Goal: Information Seeking & Learning: Check status

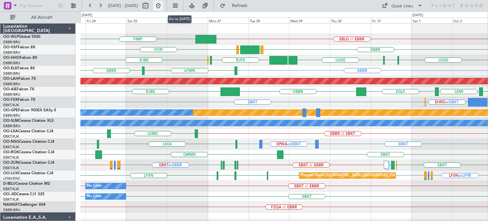
click at [163, 6] on button at bounding box center [158, 6] width 10 height 10
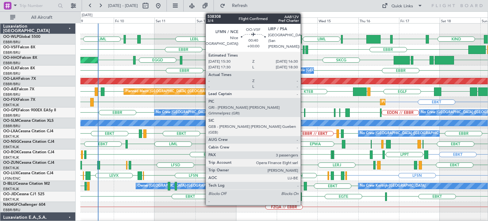
click at [304, 49] on div at bounding box center [304, 49] width 2 height 9
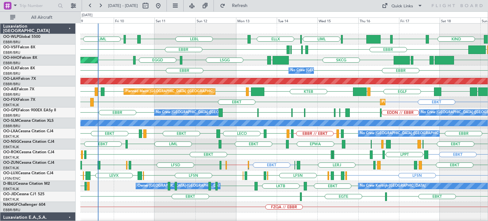
click at [284, 29] on div at bounding box center [284, 29] width 408 height 10
click at [253, 4] on span "Refresh" at bounding box center [240, 5] width 27 height 4
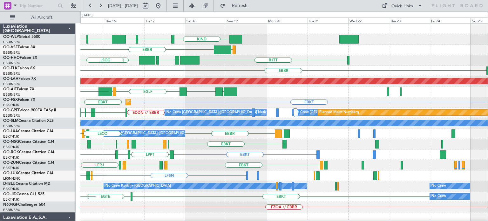
click at [183, 89] on div "KIND KTEB KIND EBLG LIML ELLX LEBL VRMU [GEOGRAPHIC_DATA] LFMN LIRP LIRP [GEOGR…" at bounding box center [284, 213] width 408 height 378
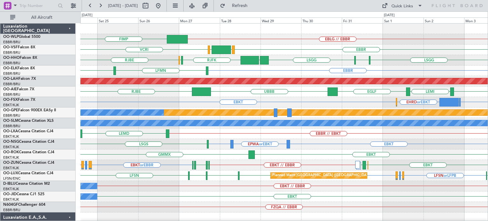
click at [263, 66] on div "EBBR [GEOGRAPHIC_DATA] LFMN" at bounding box center [284, 70] width 408 height 10
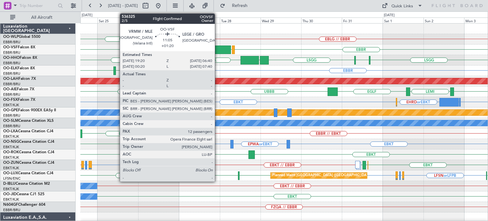
click at [218, 48] on div at bounding box center [221, 49] width 19 height 9
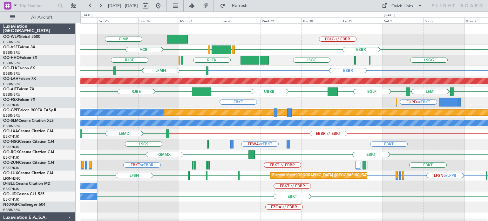
click at [282, 68] on div "EBBR LFMN [GEOGRAPHIC_DATA]" at bounding box center [284, 70] width 408 height 10
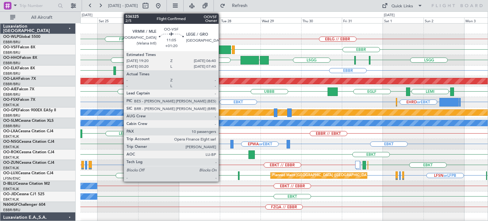
click at [222, 47] on div at bounding box center [221, 49] width 19 height 9
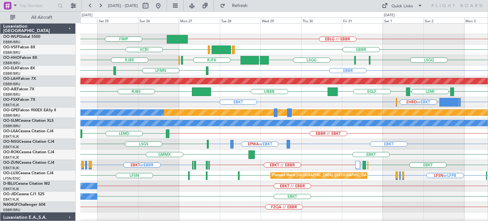
click at [294, 65] on div "EBBR LFMN [GEOGRAPHIC_DATA]" at bounding box center [284, 70] width 408 height 10
click at [375, 80] on div "FIMP EBLG // EBBR VCRI [GEOGRAPHIC_DATA] LEGE VRMM [GEOGRAPHIC_DATA] [GEOGRAPHI…" at bounding box center [284, 213] width 408 height 378
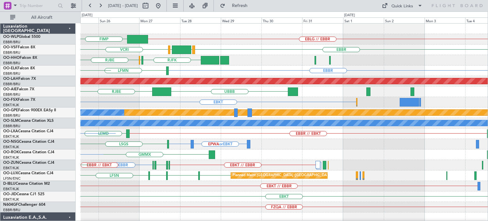
click at [140, 107] on div "FIMP EBLG // EBBR VCRI [GEOGRAPHIC_DATA] LEGE VRMM [GEOGRAPHIC_DATA] RJFK RJOB …" at bounding box center [284, 207] width 408 height 367
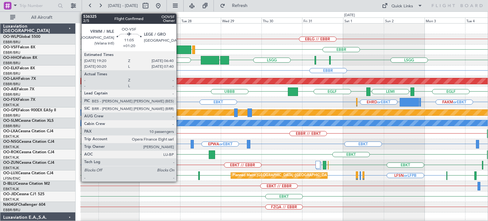
click at [179, 48] on div at bounding box center [181, 49] width 19 height 9
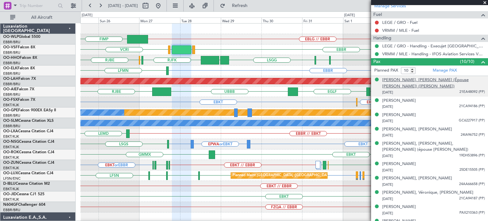
scroll to position [257, 0]
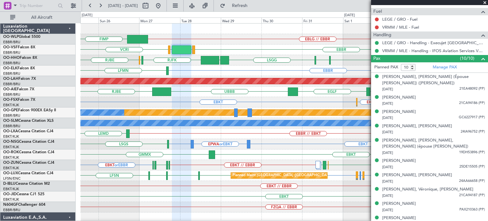
click at [486, 3] on span at bounding box center [485, 3] width 6 height 6
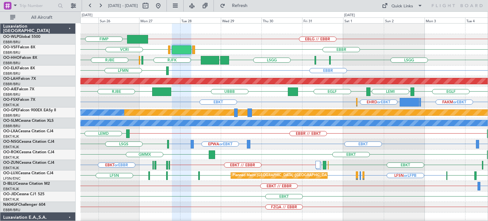
type input "0"
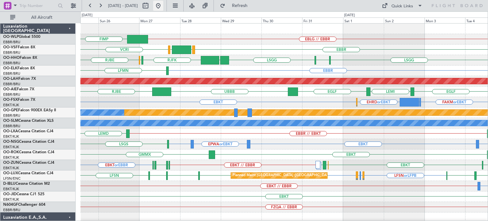
click at [163, 6] on button at bounding box center [158, 6] width 10 height 10
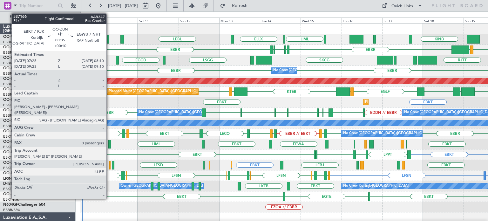
click at [109, 164] on div at bounding box center [110, 165] width 2 height 9
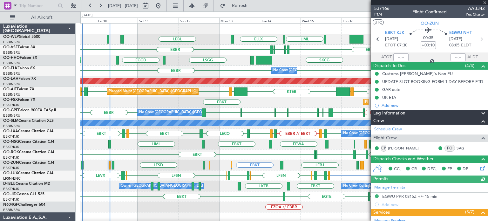
scroll to position [108, 0]
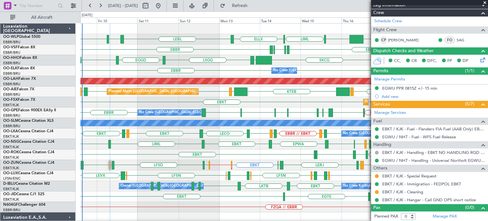
click at [485, 2] on span at bounding box center [485, 3] width 6 height 6
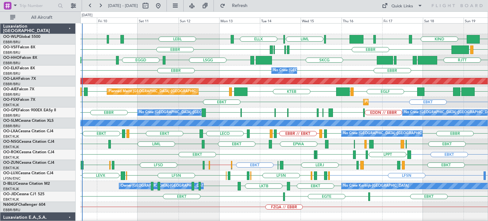
scroll to position [0, 0]
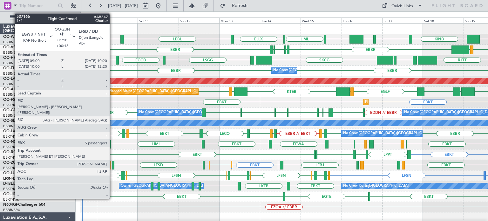
click at [113, 164] on div at bounding box center [113, 165] width 3 height 9
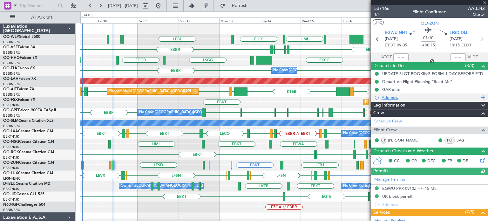
scroll to position [127, 0]
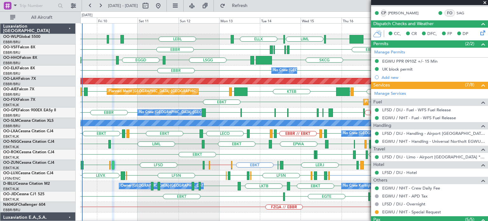
click at [484, 2] on span at bounding box center [485, 3] width 6 height 6
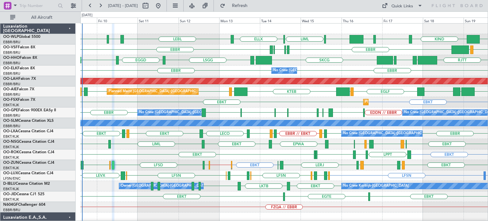
type input "0"
click at [260, 102] on div "EBKT EBKT Planned Maint [GEOGRAPHIC_DATA]-[GEOGRAPHIC_DATA]" at bounding box center [284, 102] width 408 height 10
